Goal: Transaction & Acquisition: Subscribe to service/newsletter

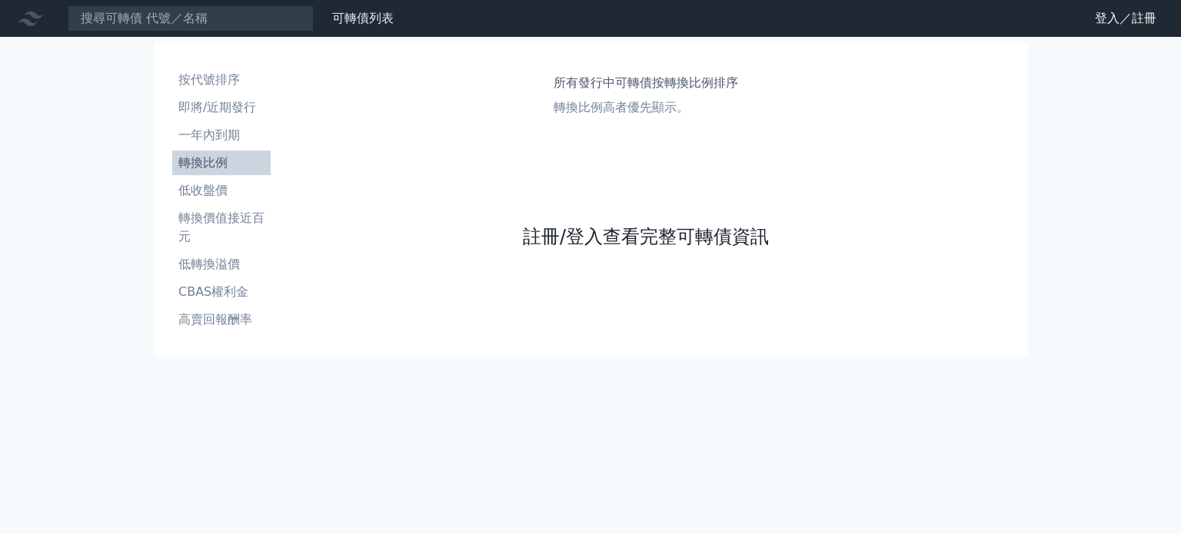
click at [619, 245] on link "註冊/登入查看完整可轉債資訊" at bounding box center [646, 237] width 246 height 25
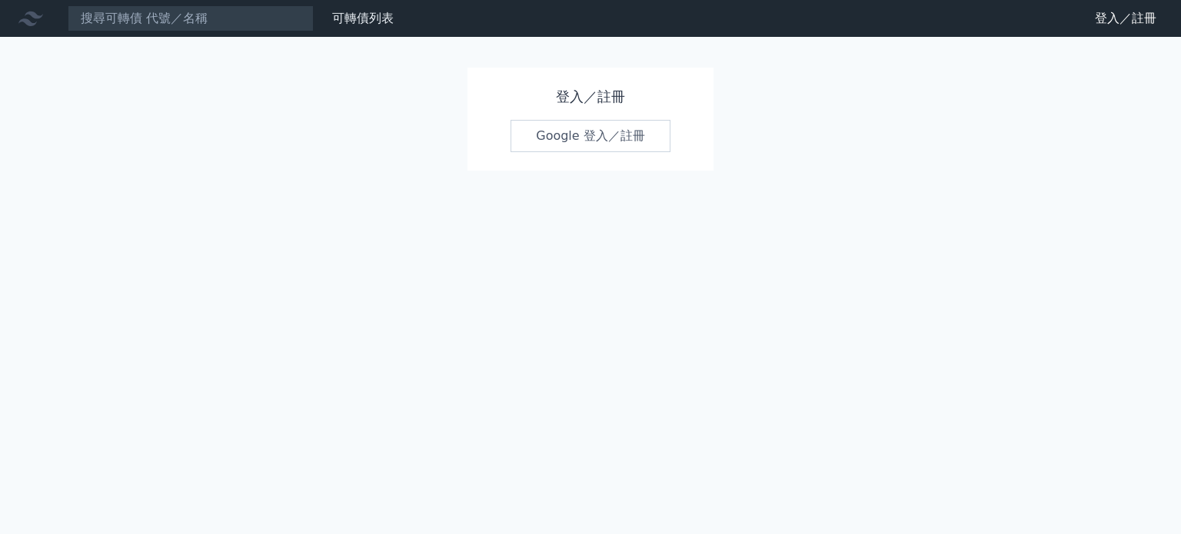
click at [606, 138] on link "Google 登入／註冊" at bounding box center [591, 136] width 160 height 32
